Goal: Information Seeking & Learning: Understand process/instructions

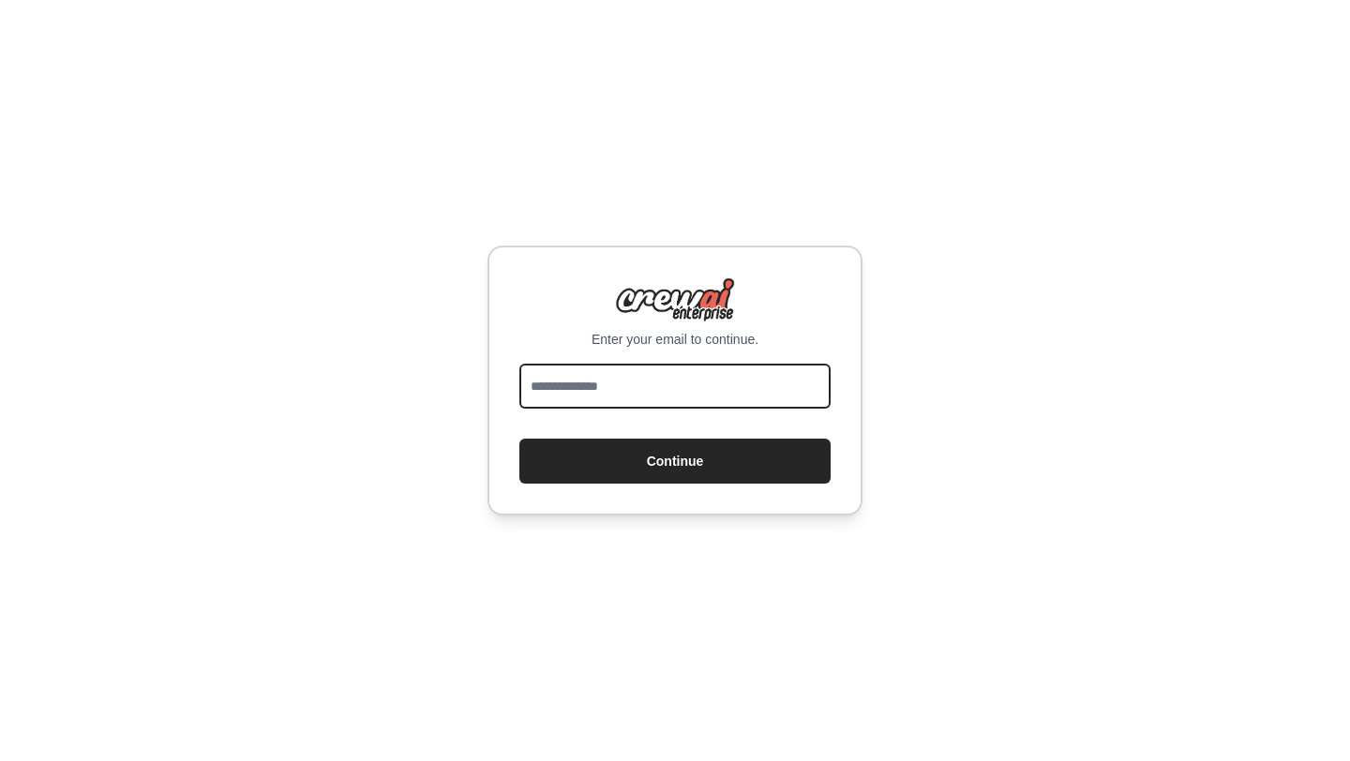
click at [595, 395] on input "email" at bounding box center [674, 386] width 311 height 45
click at [683, 396] on input "email" at bounding box center [674, 386] width 311 height 45
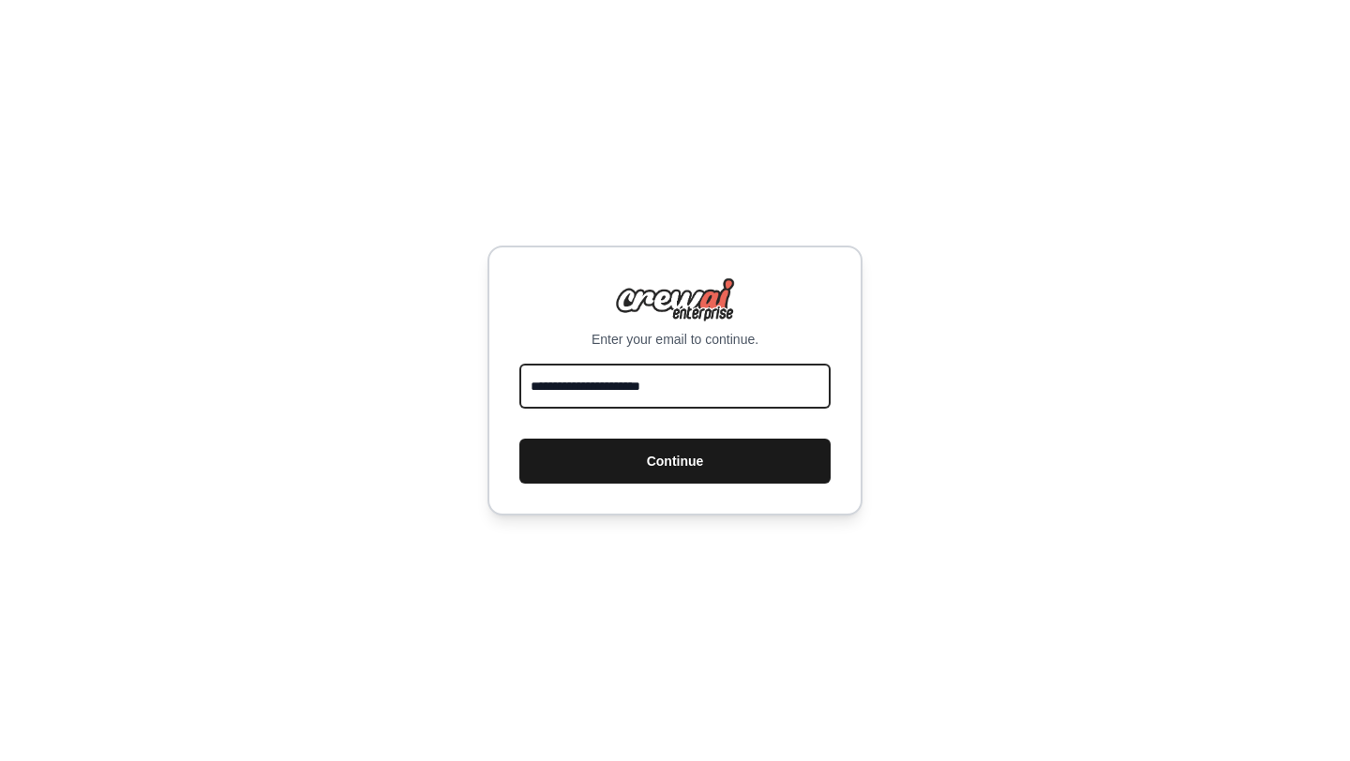
type input "**********"
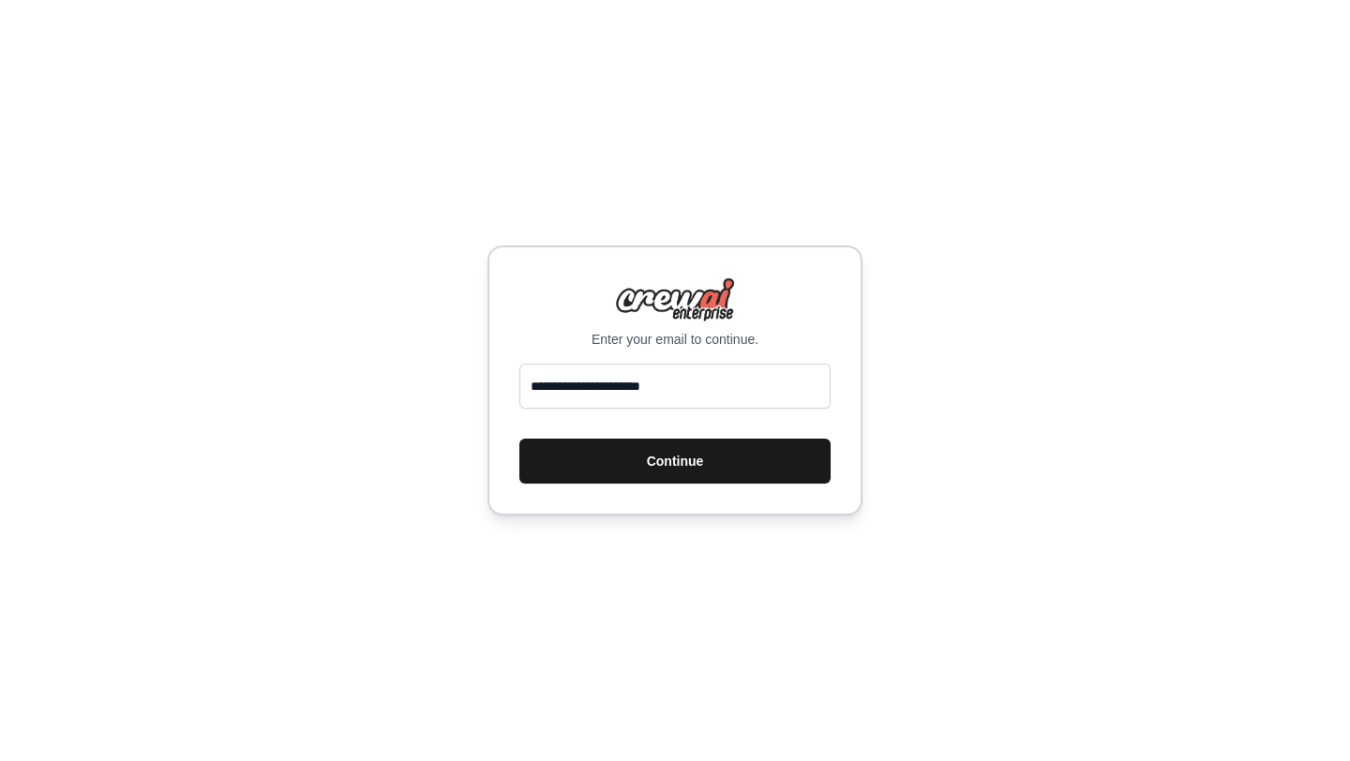
click at [703, 475] on button "Continue" at bounding box center [674, 461] width 311 height 45
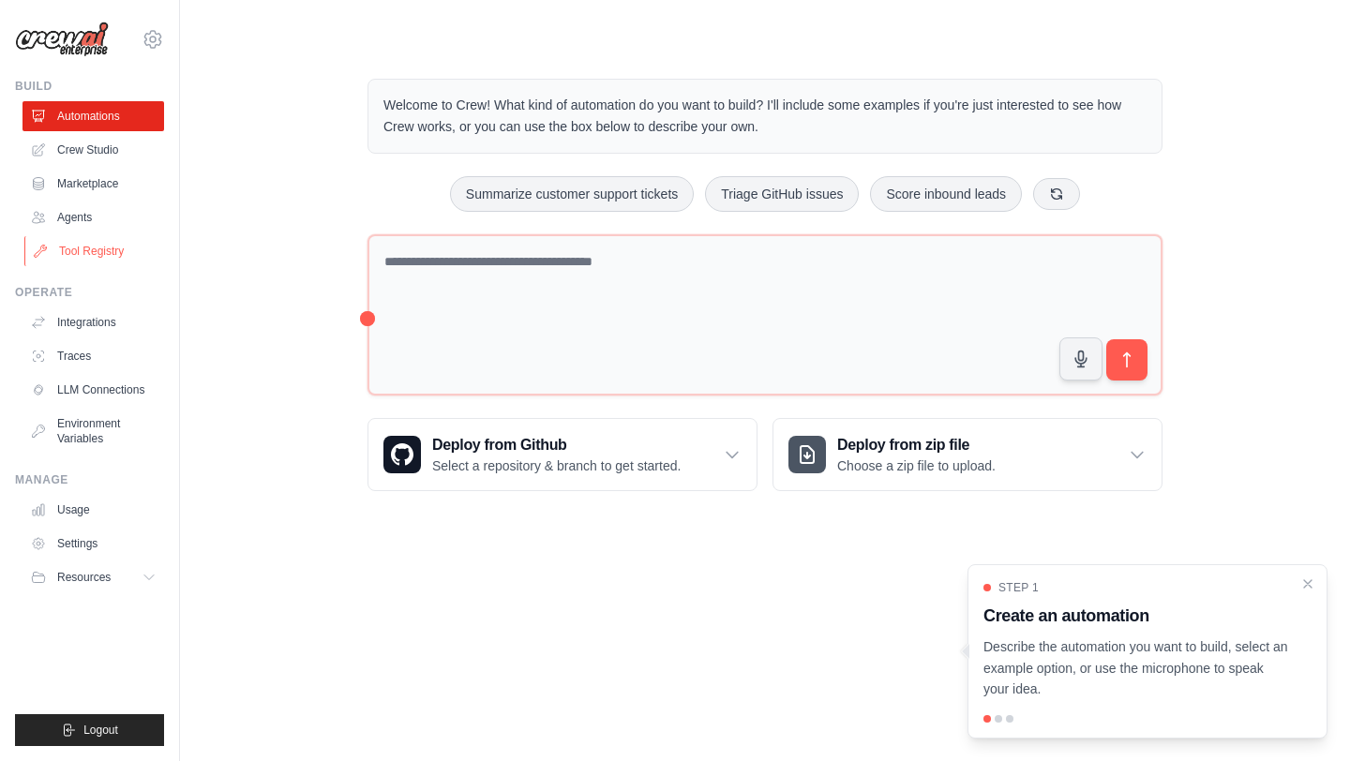
click at [126, 266] on link "Tool Registry" at bounding box center [95, 251] width 142 height 30
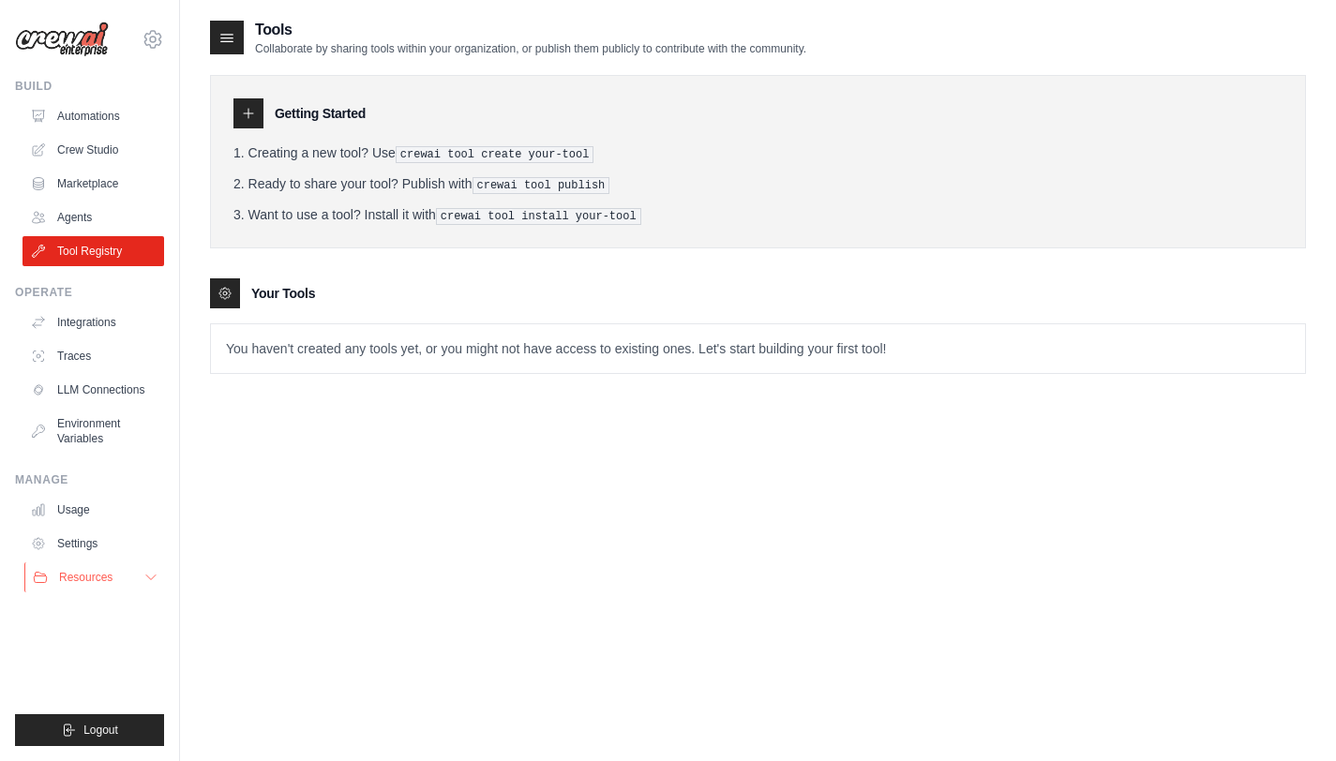
click at [158, 585] on icon at bounding box center [150, 577] width 15 height 15
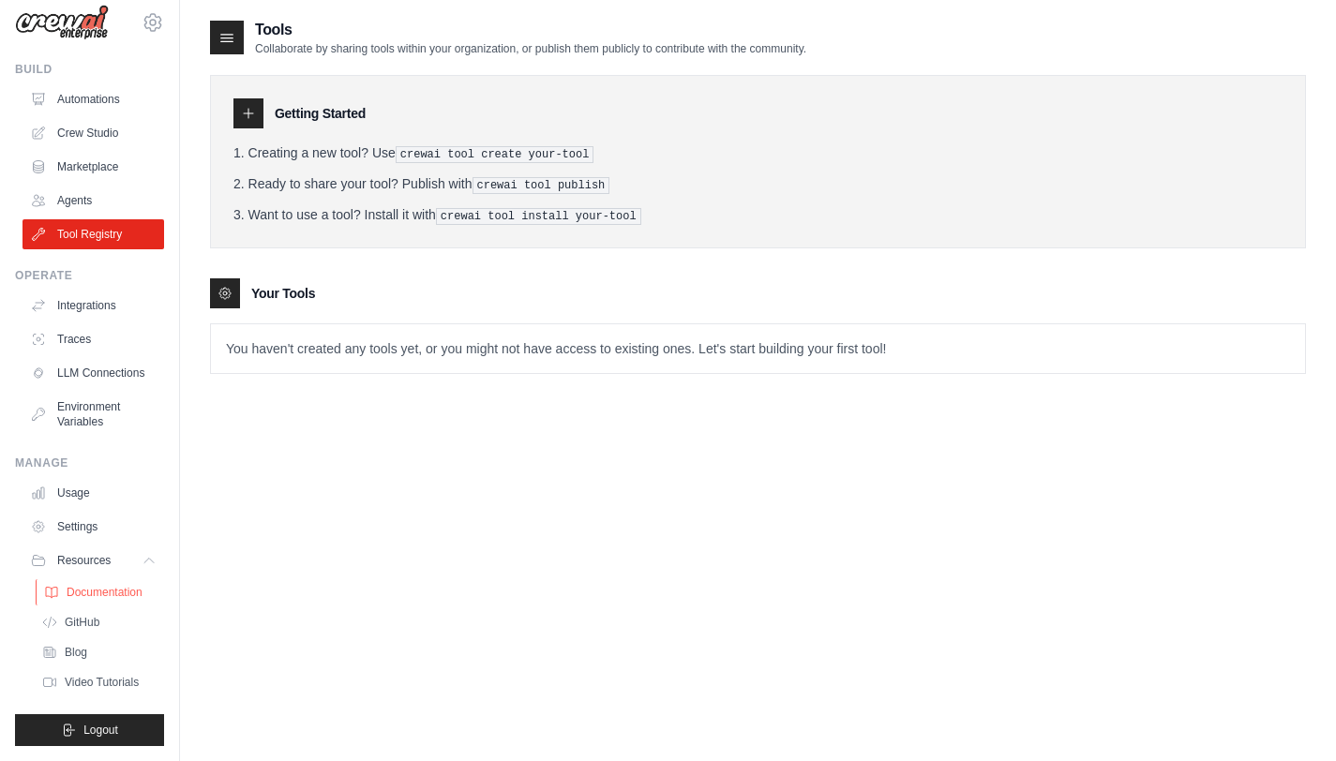
click at [128, 585] on span "Documentation" at bounding box center [105, 592] width 76 height 15
